Goal: Information Seeking & Learning: Learn about a topic

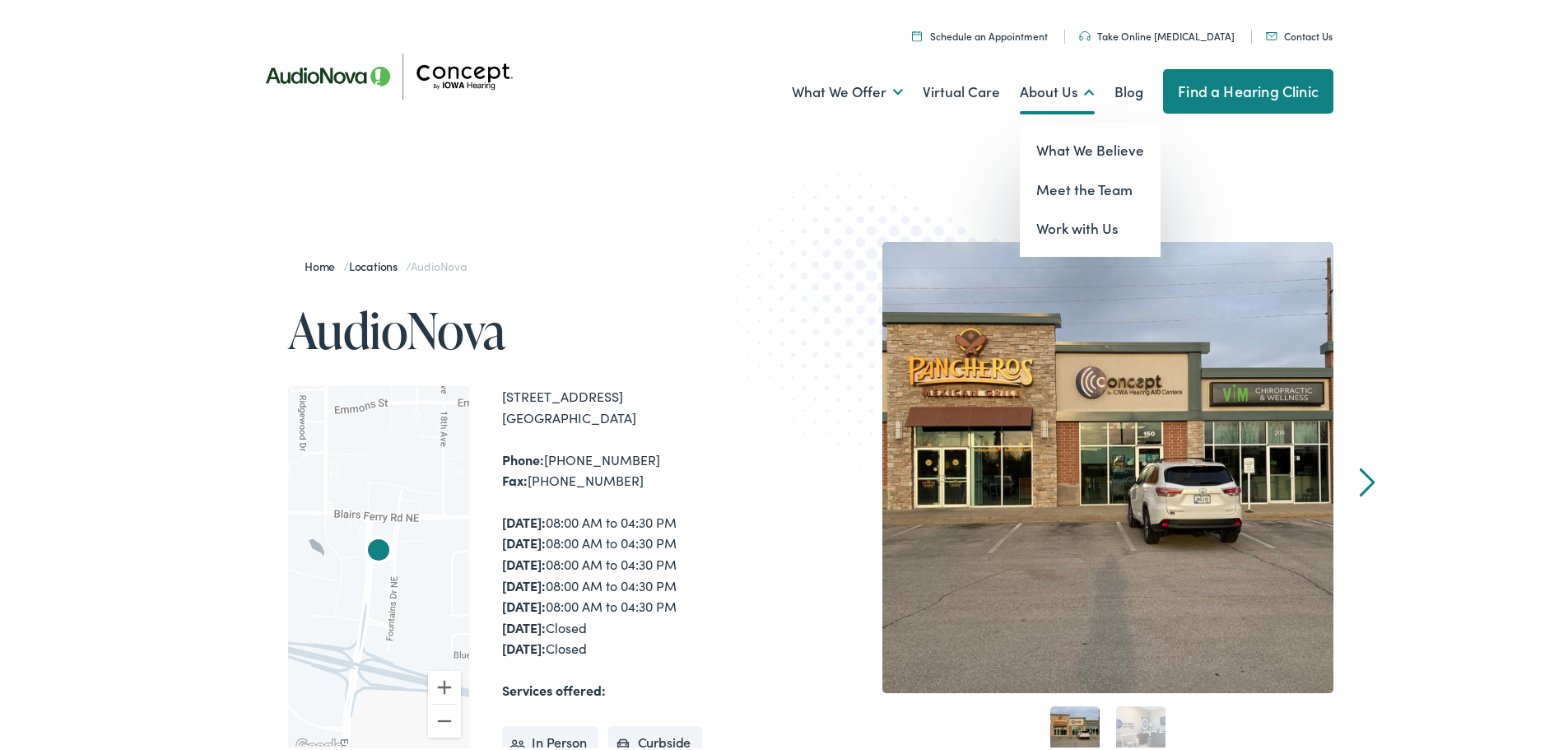
drag, startPoint x: 1079, startPoint y: 131, endPoint x: 1036, endPoint y: 83, distance: 64.4
click at [1036, 83] on link "About Us" at bounding box center [1057, 89] width 74 height 61
click at [1065, 191] on link "Meet the Team" at bounding box center [1090, 186] width 140 height 40
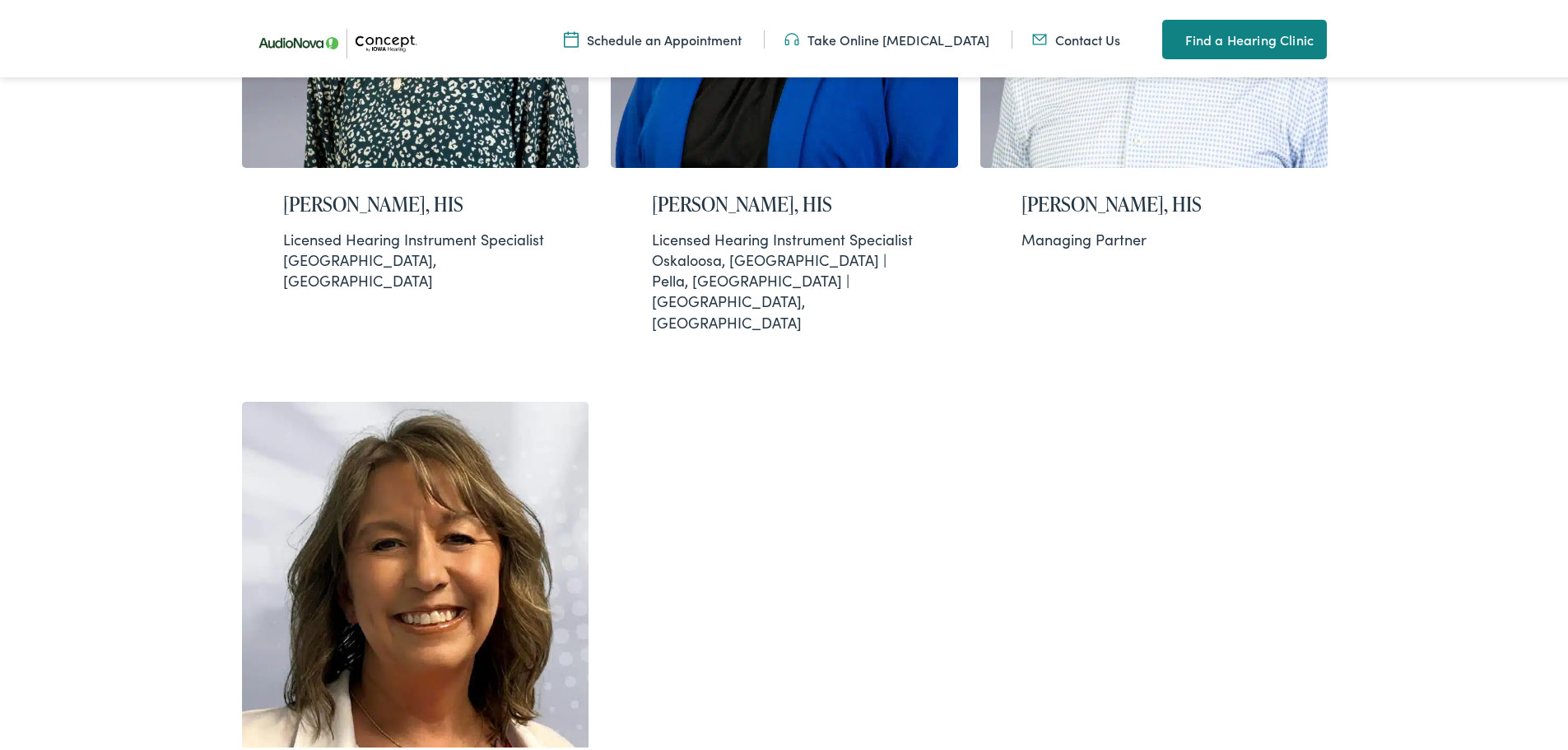
scroll to position [1811, 0]
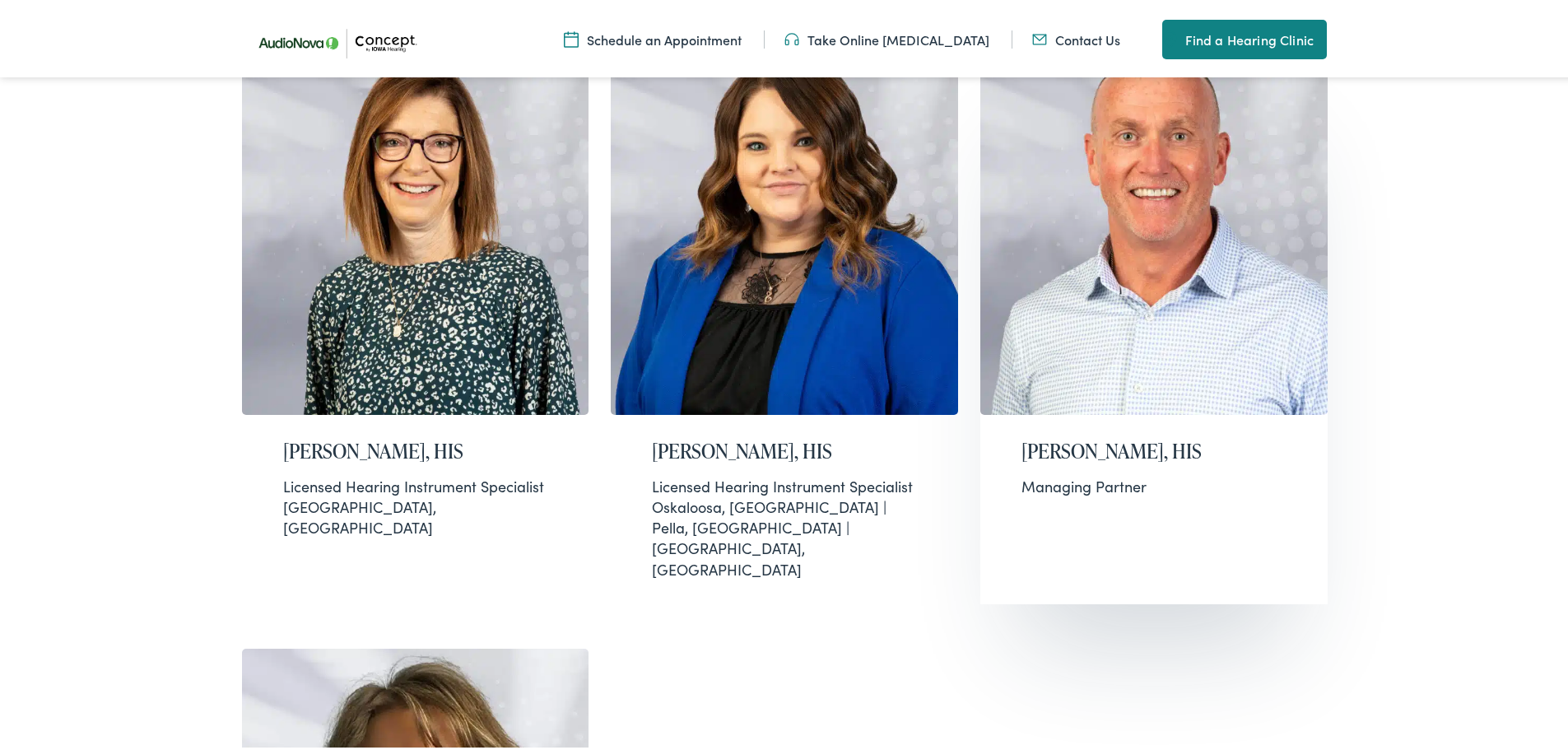
click at [1061, 472] on div "Managing Partner" at bounding box center [1153, 483] width 265 height 20
